Goal: Find specific page/section: Find specific page/section

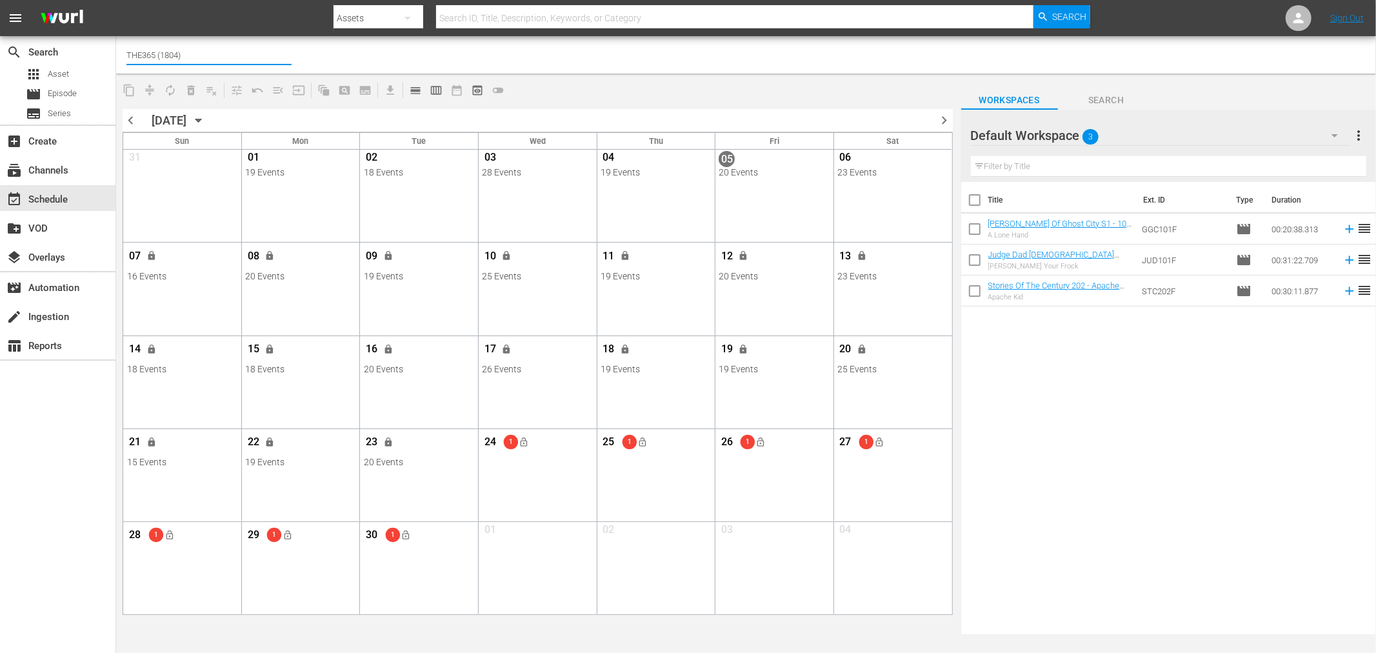
drag, startPoint x: 203, startPoint y: 55, endPoint x: -21, endPoint y: -12, distance: 234.3
click at [0, 0] on html "menu Search By Assets Search ID, Title, Description, Keywords, or Category Sear…" at bounding box center [688, 326] width 1376 height 653
click at [163, 94] on div "Outlaw (1744 - free_tv_networks_outlaw_1)" at bounding box center [304, 90] width 334 height 31
type input "Outlaw (1744 - free_tv_networks_outlaw_1)"
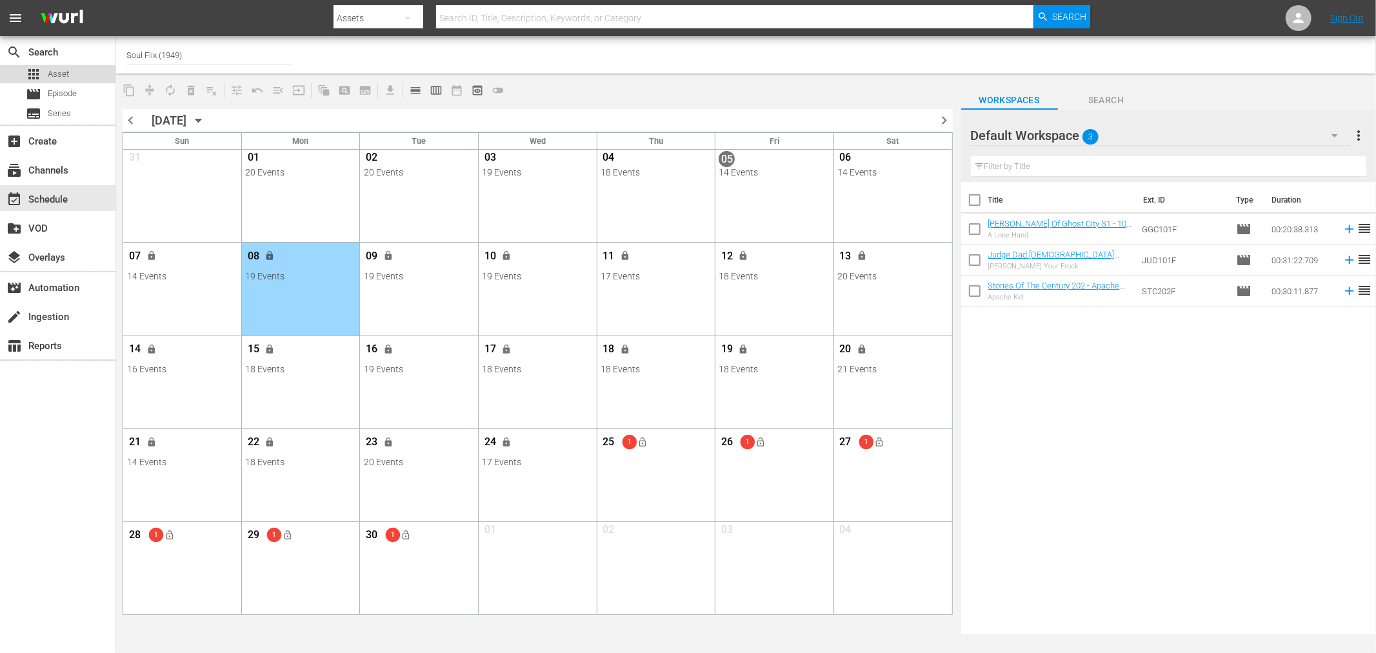
click at [66, 74] on span "Asset" at bounding box center [58, 74] width 21 height 13
